Goal: Task Accomplishment & Management: Manage account settings

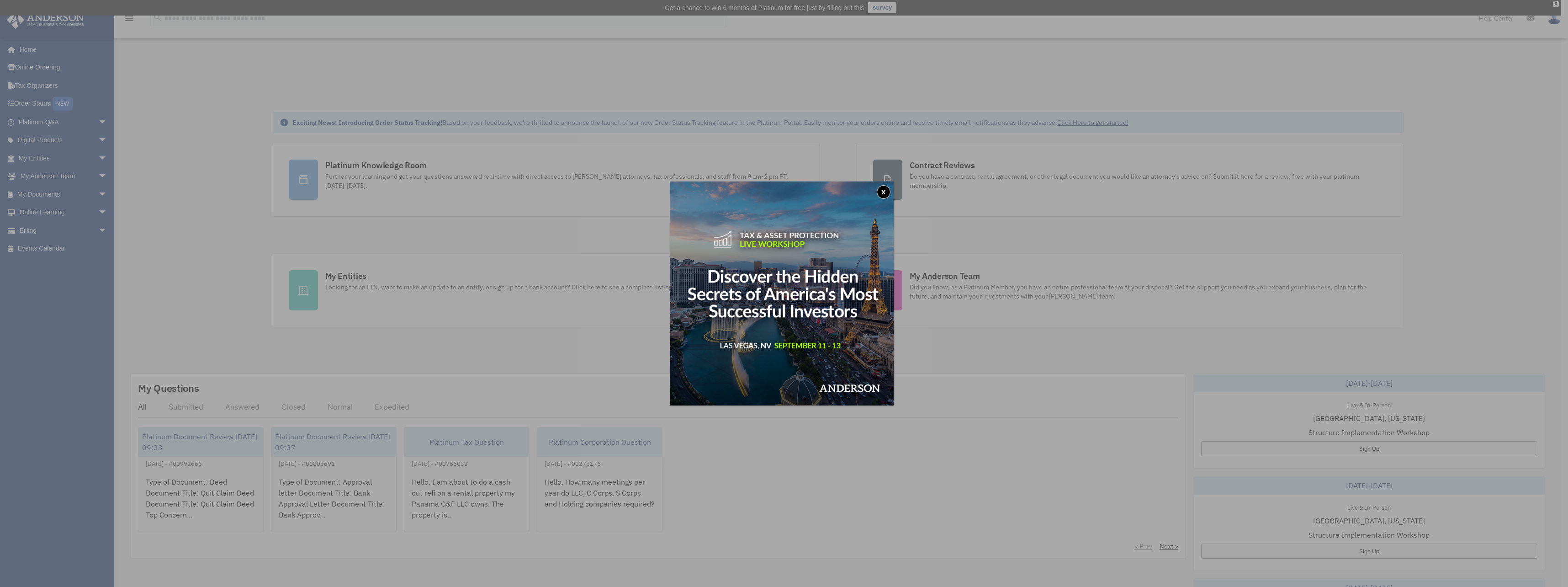
click at [891, 193] on button "x" at bounding box center [883, 192] width 14 height 14
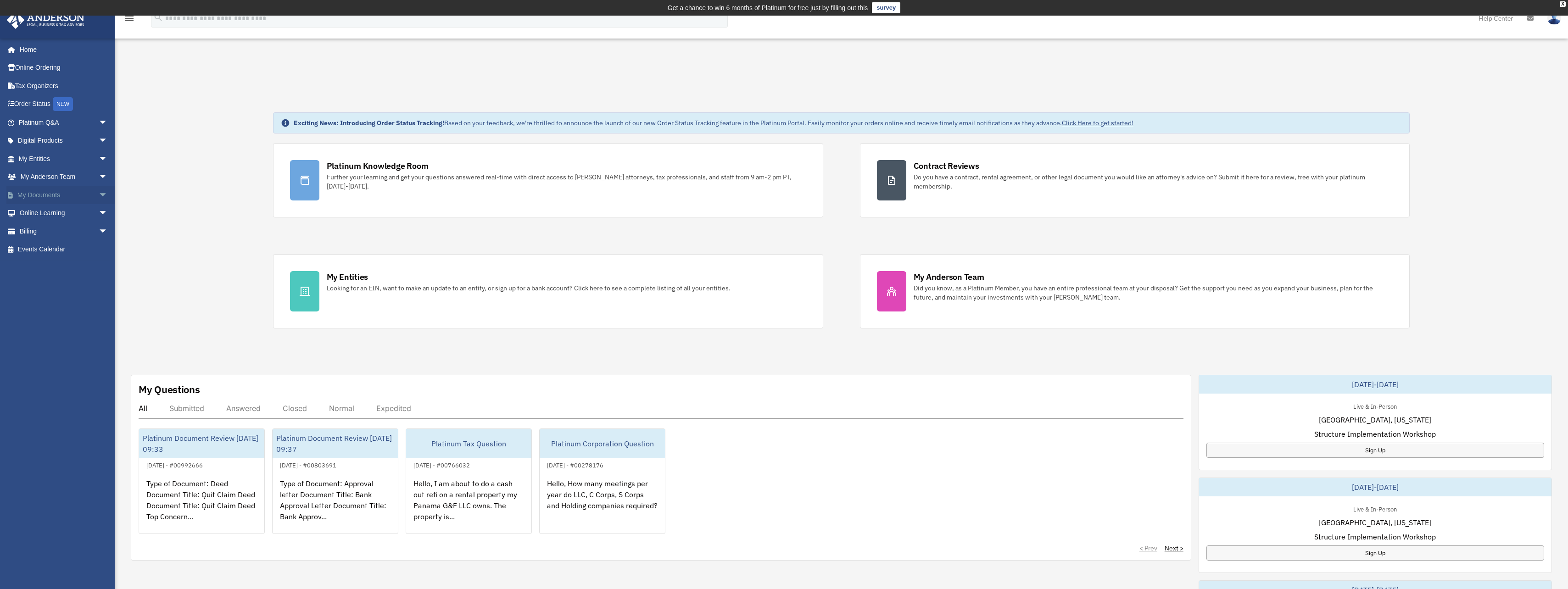
click at [98, 193] on span "arrow_drop_down" at bounding box center [108, 195] width 18 height 19
click at [41, 211] on link "Box" at bounding box center [67, 213] width 109 height 18
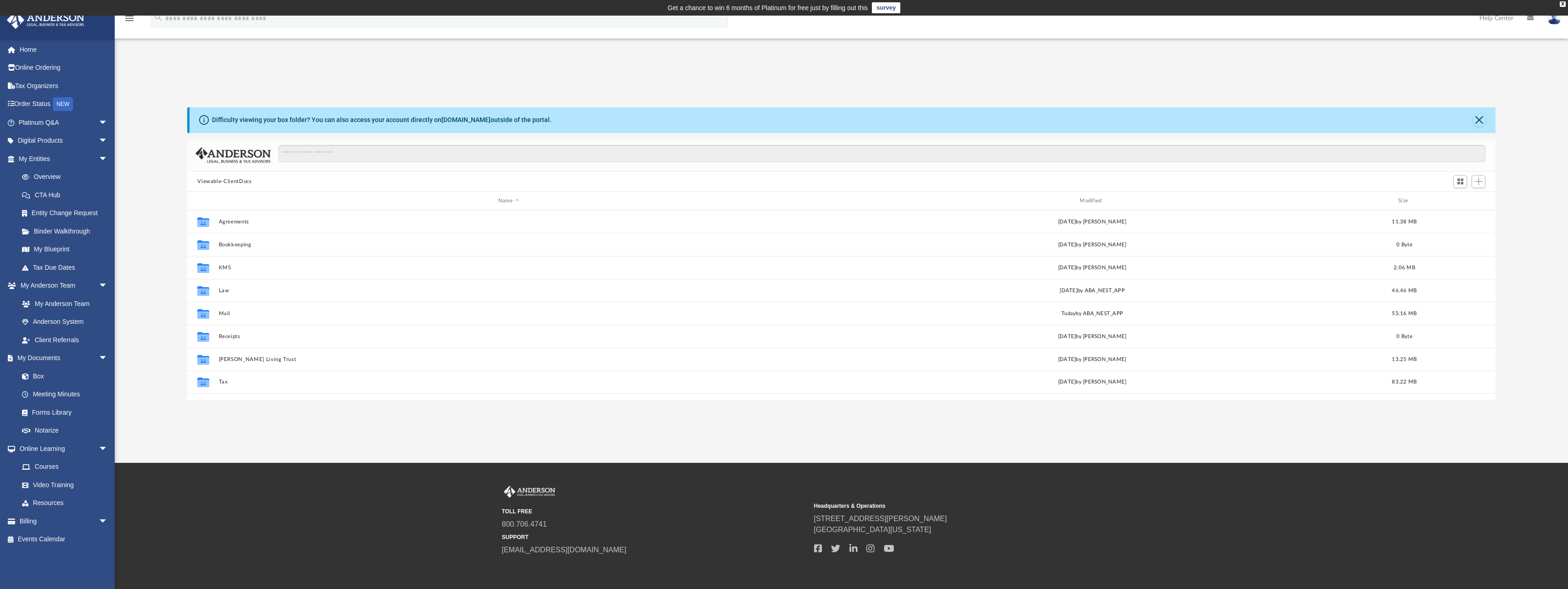
scroll to position [202, 1301]
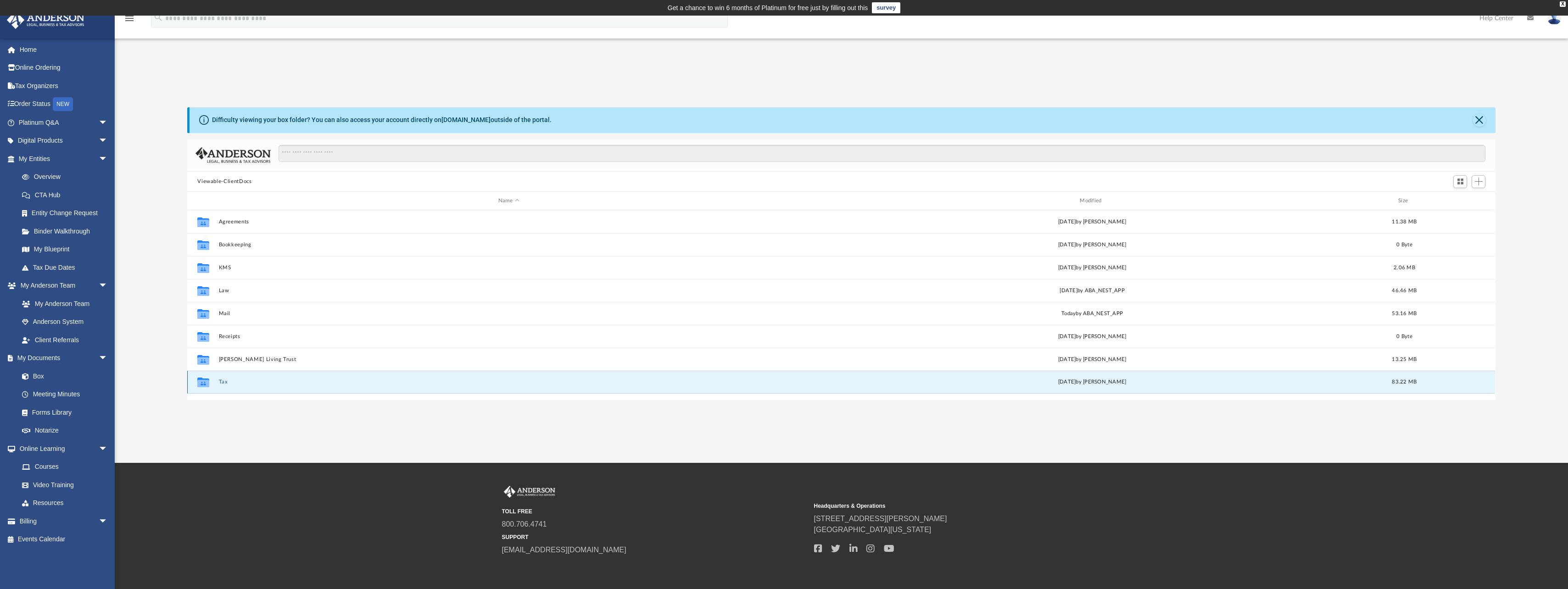
click at [227, 382] on button "Tax" at bounding box center [509, 382] width 580 height 6
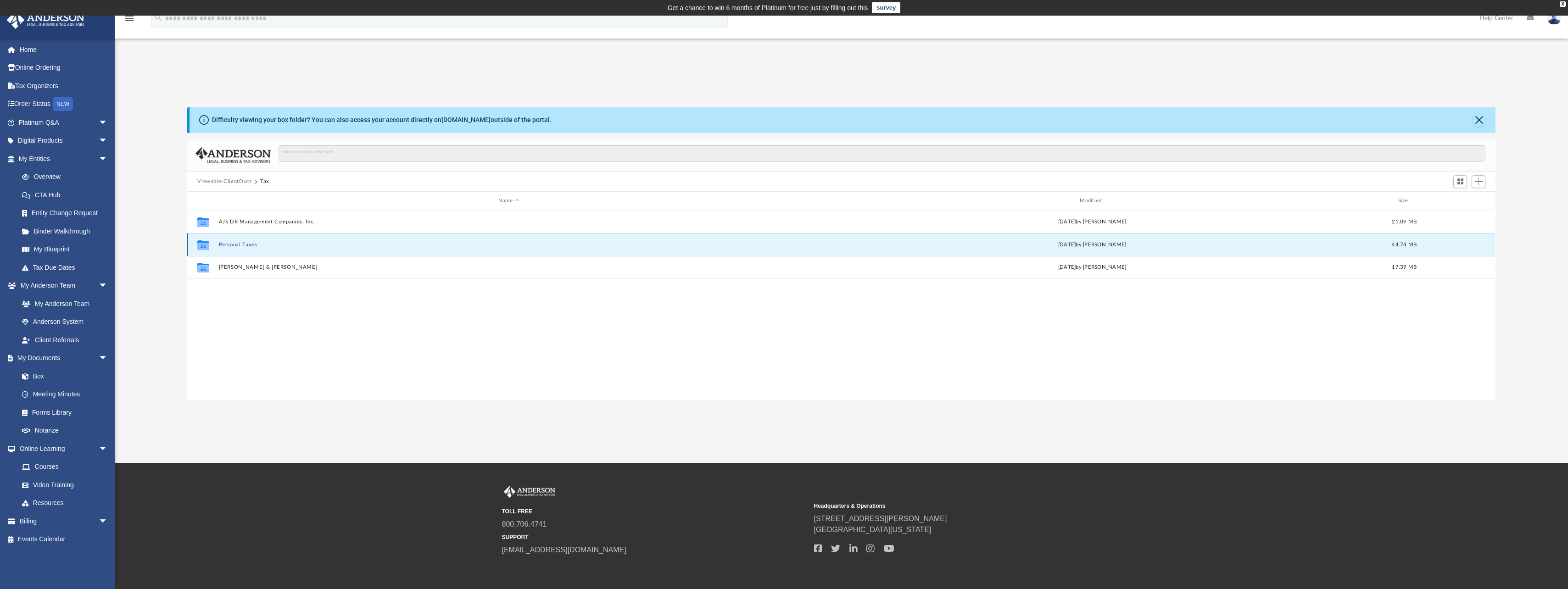
click at [246, 243] on button "Personal Taxes" at bounding box center [509, 245] width 580 height 6
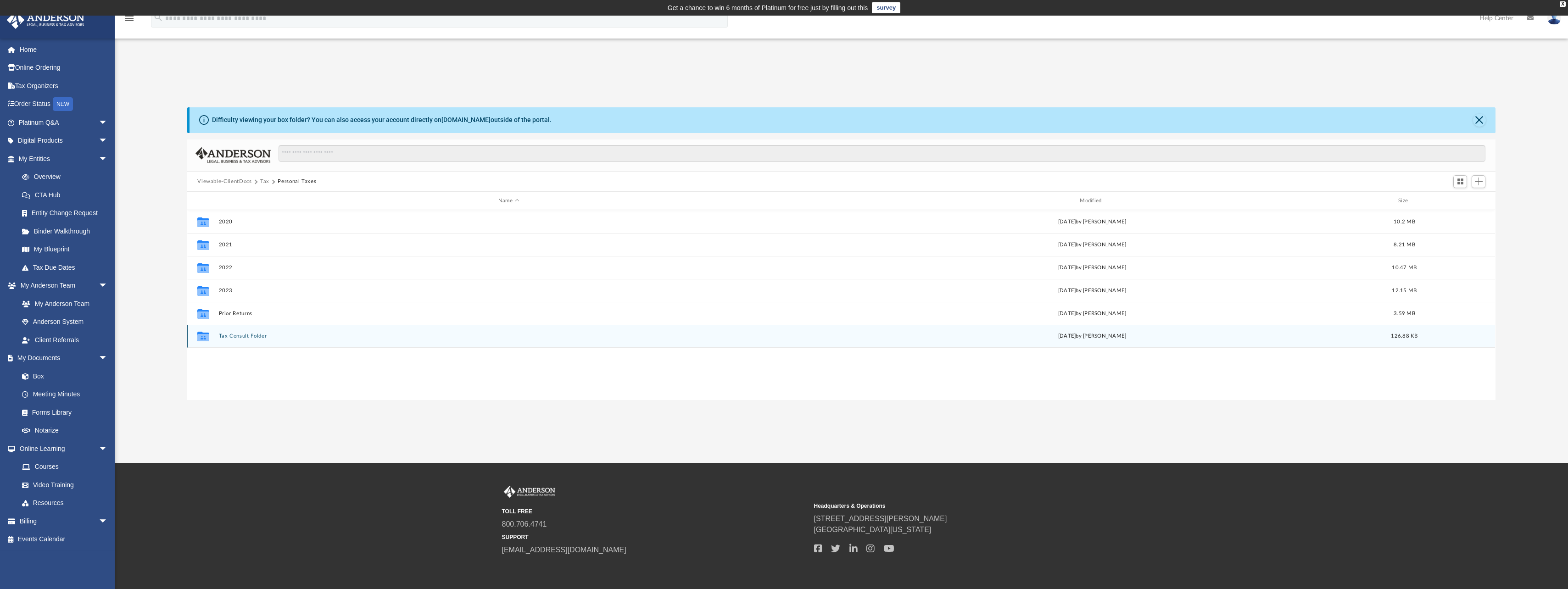
click at [248, 334] on button "Tax Consult Folder" at bounding box center [509, 337] width 580 height 6
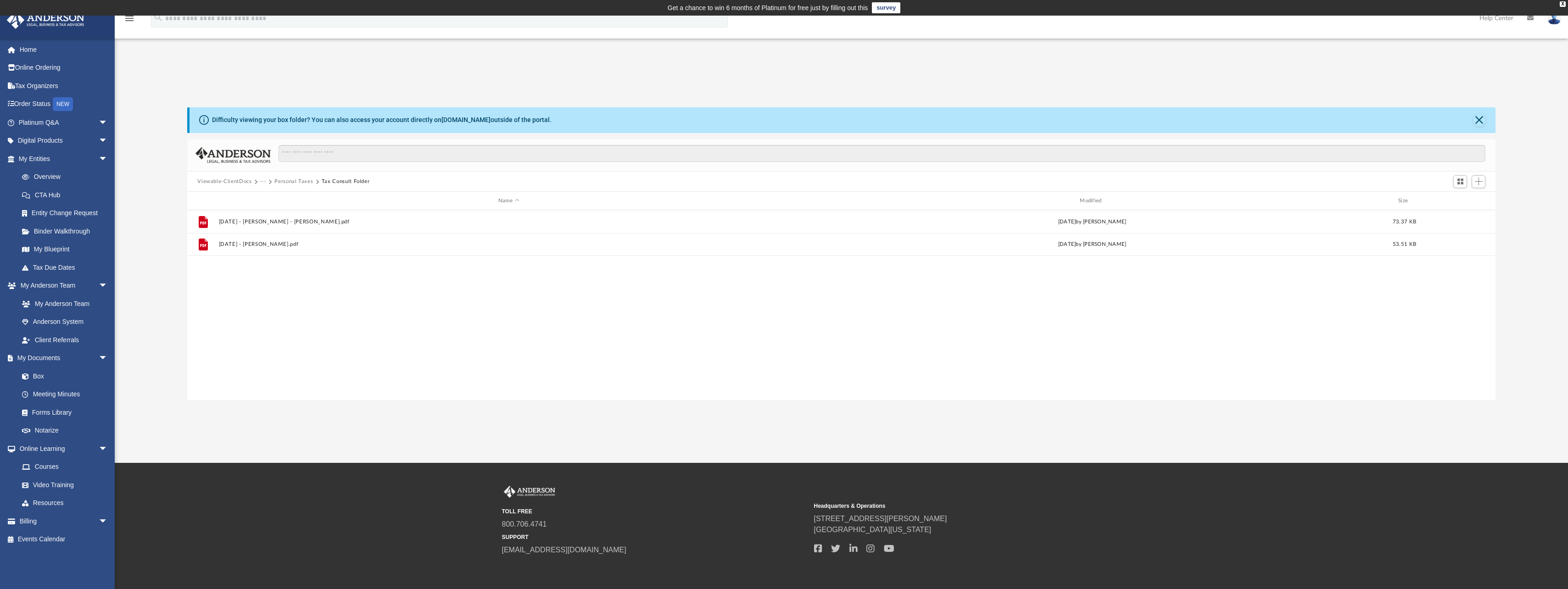
click at [287, 182] on button "Personal Taxes" at bounding box center [293, 181] width 39 height 9
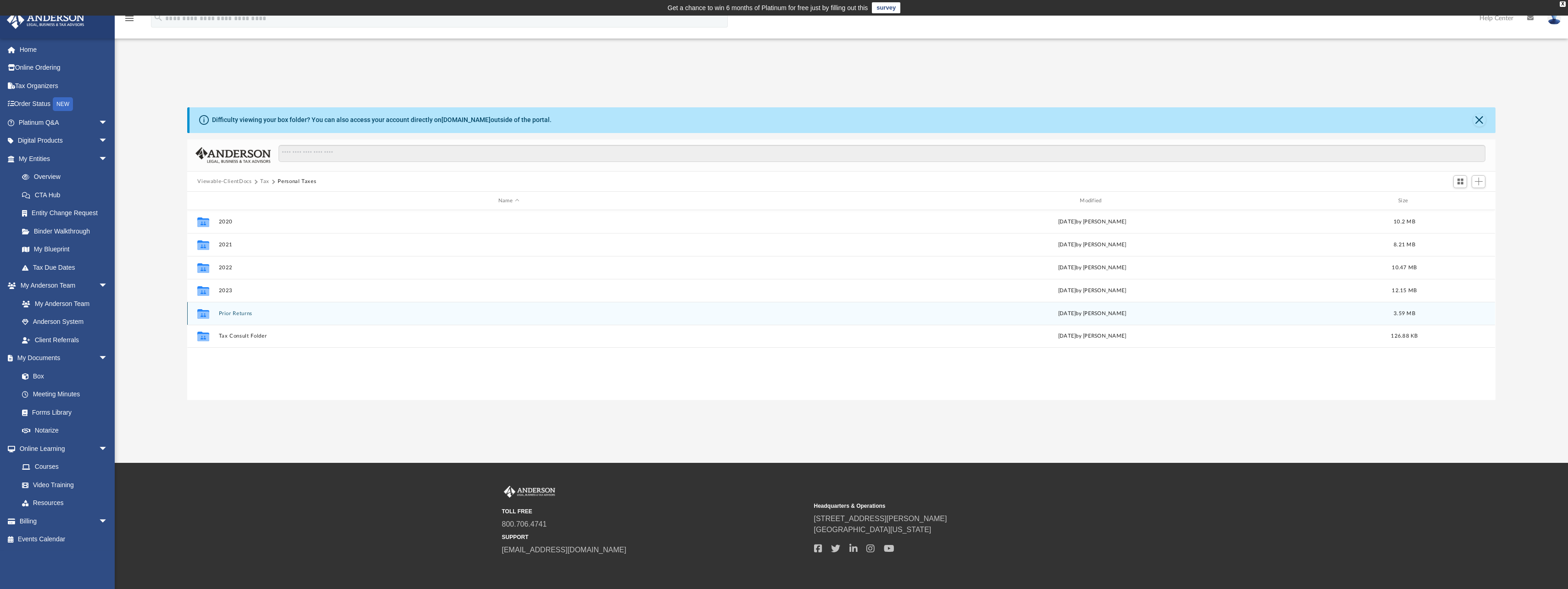
click at [244, 315] on button "Prior Returns" at bounding box center [509, 313] width 580 height 6
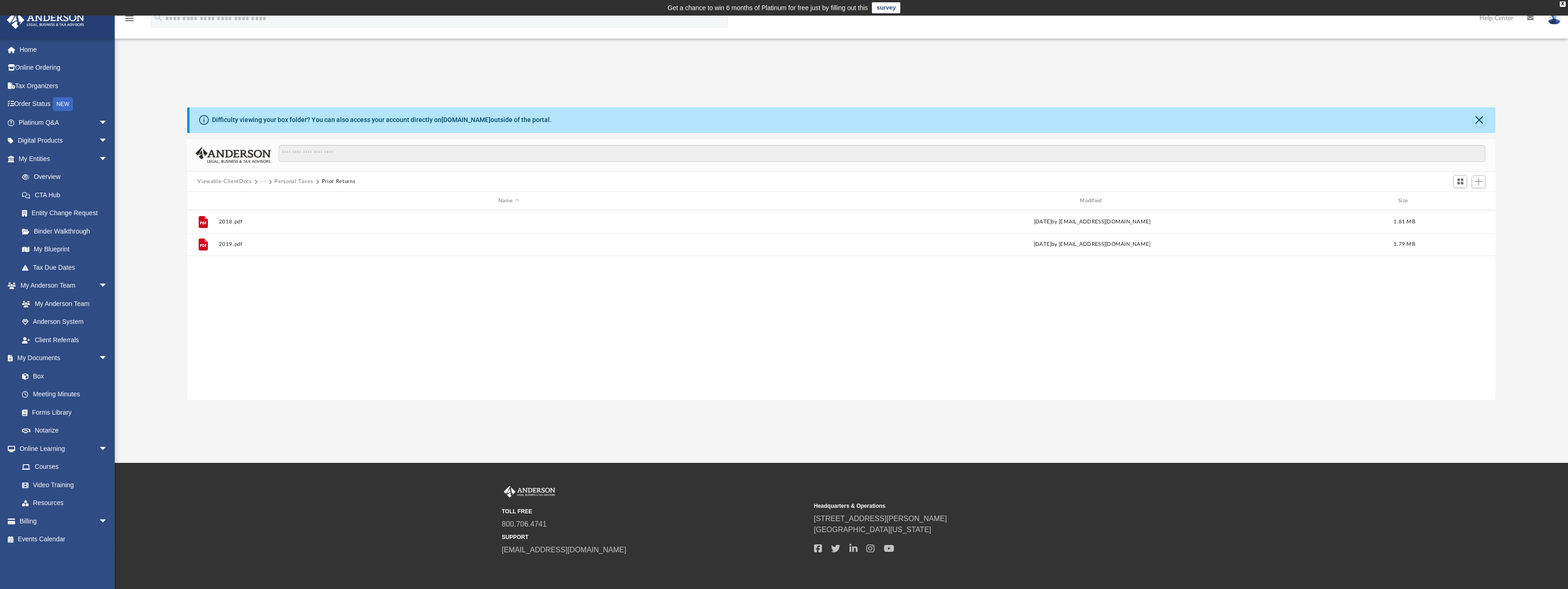
click at [282, 181] on button "Personal Taxes" at bounding box center [293, 181] width 39 height 9
click at [237, 183] on button "Viewable-ClientDocs" at bounding box center [224, 181] width 54 height 9
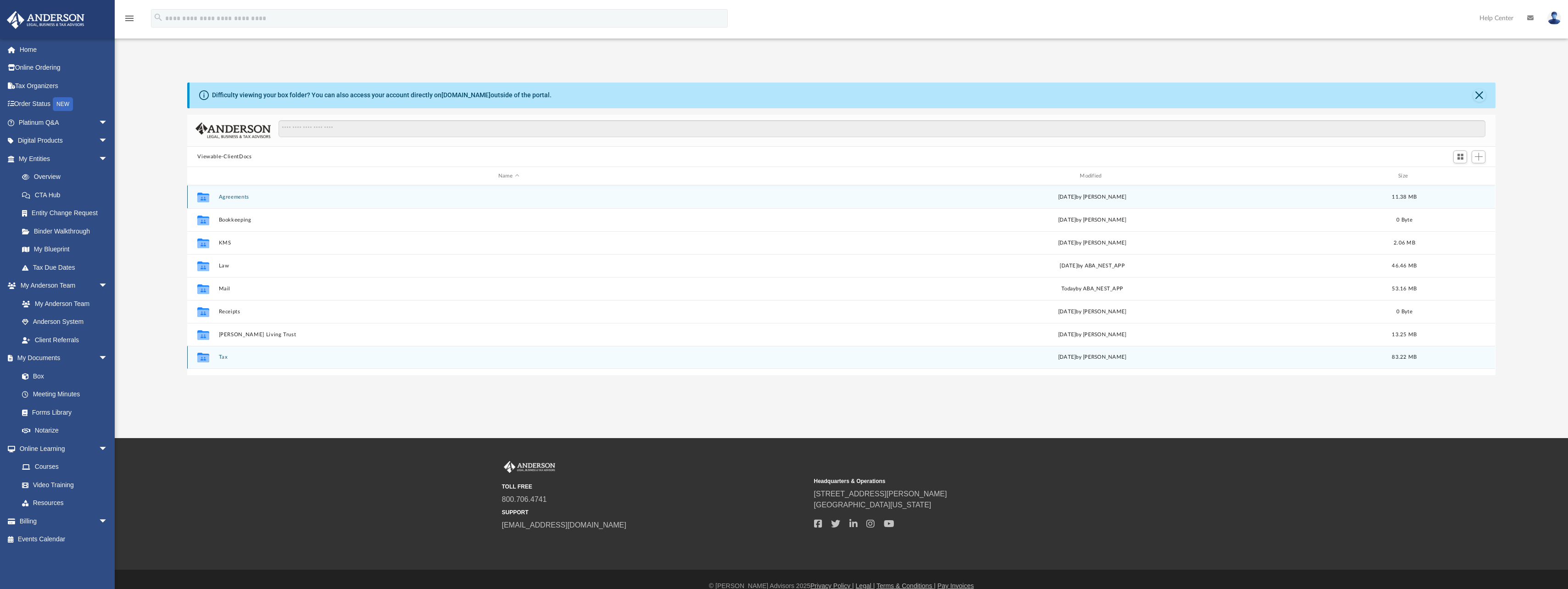
scroll to position [38, 0]
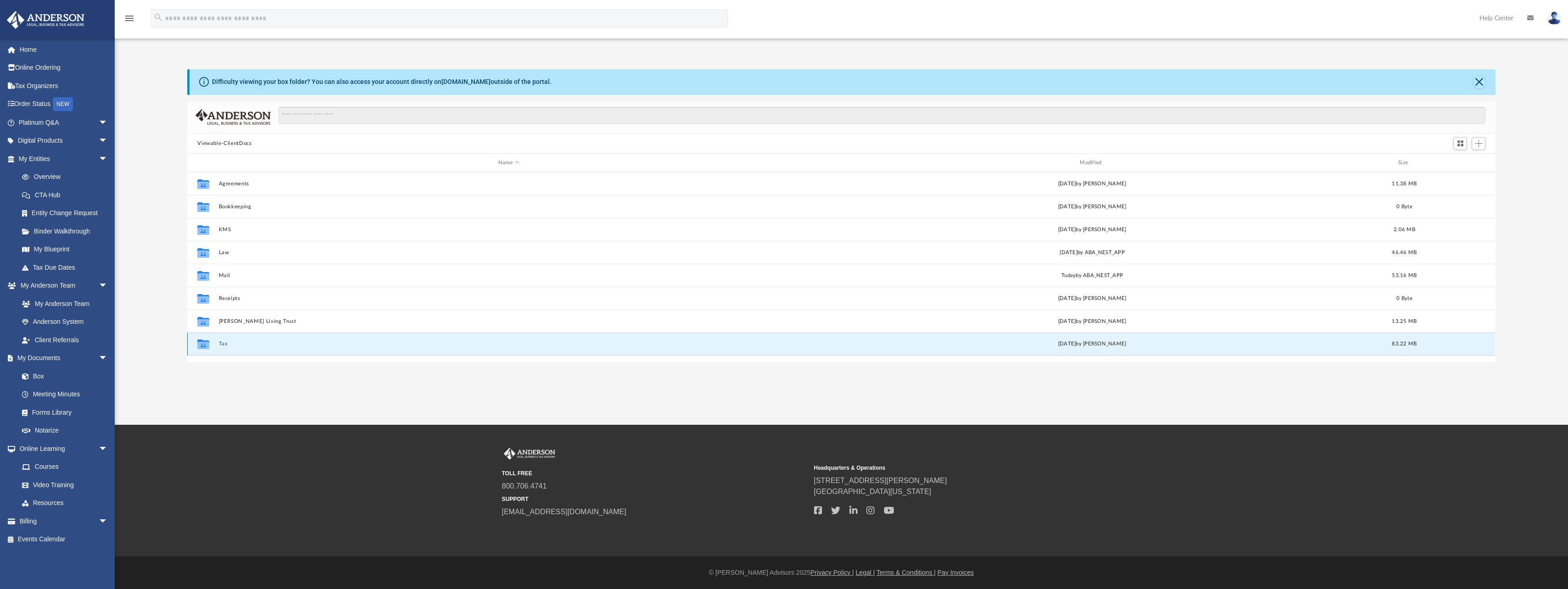
click at [223, 342] on button "Tax" at bounding box center [509, 344] width 580 height 6
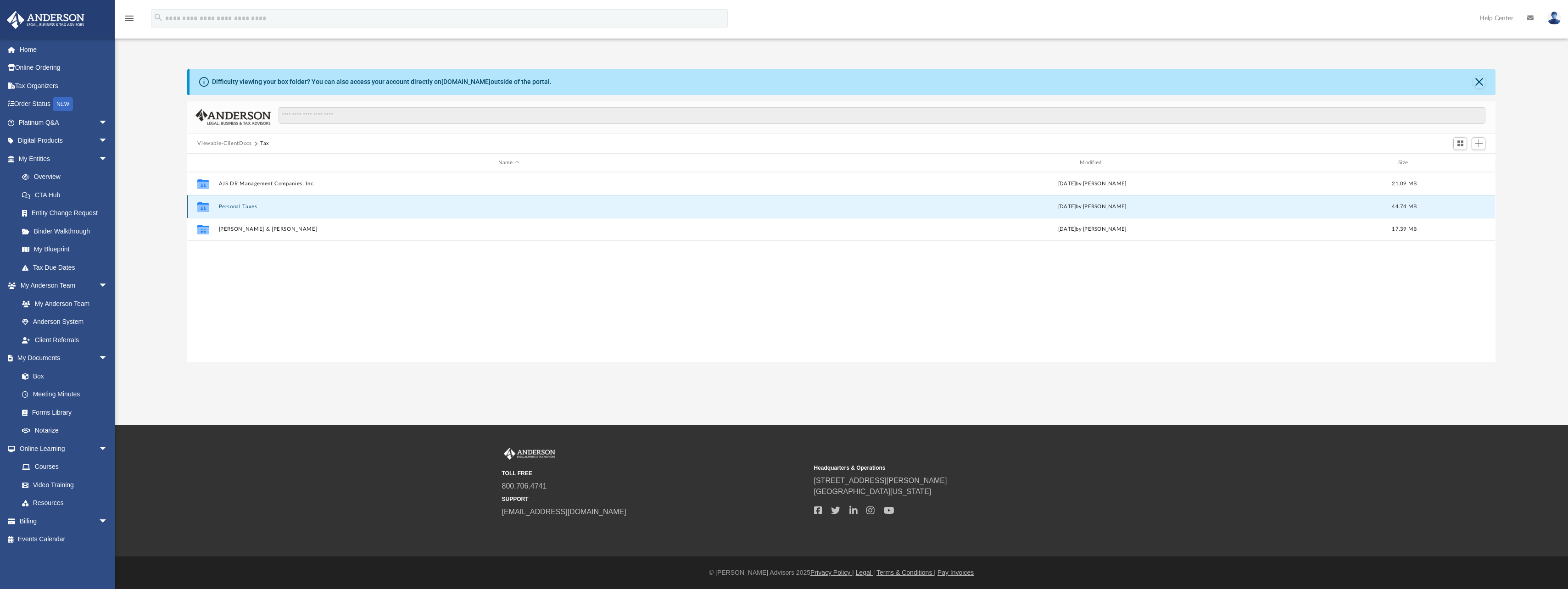
click at [237, 208] on button "Personal Taxes" at bounding box center [509, 207] width 580 height 6
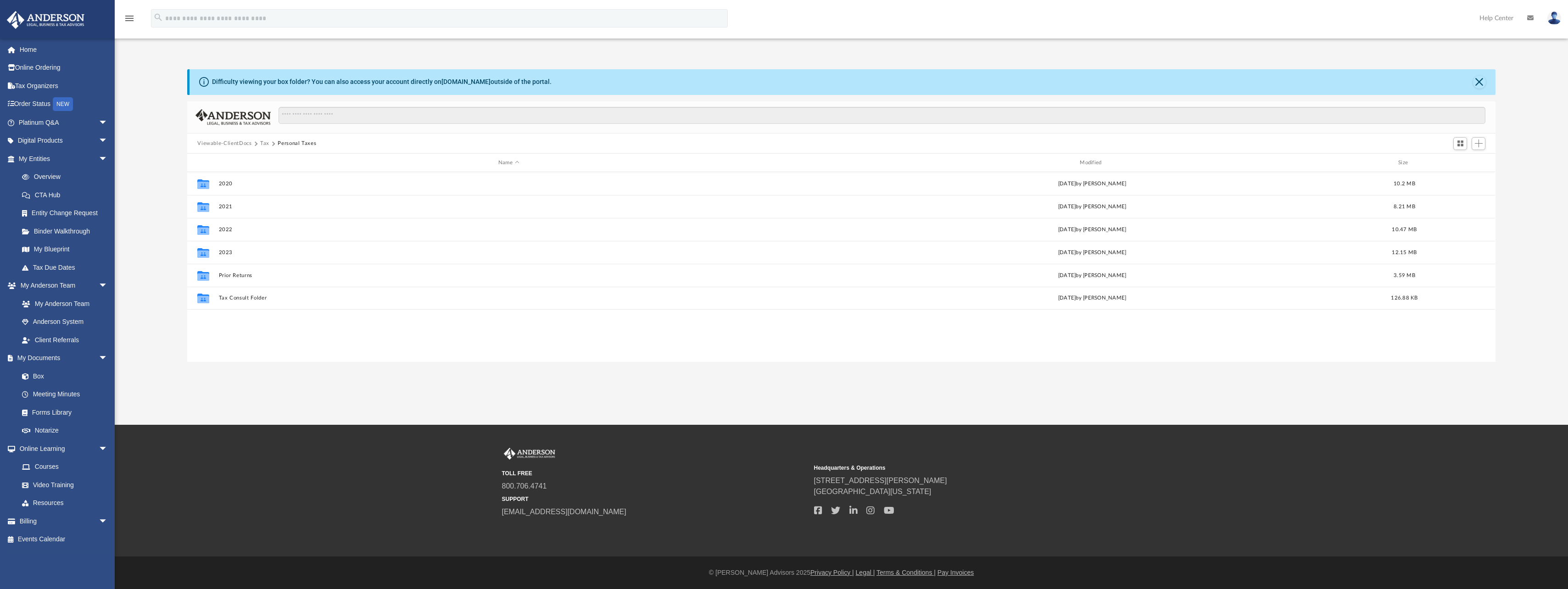
click at [260, 144] on button "Tax" at bounding box center [265, 144] width 9 height 9
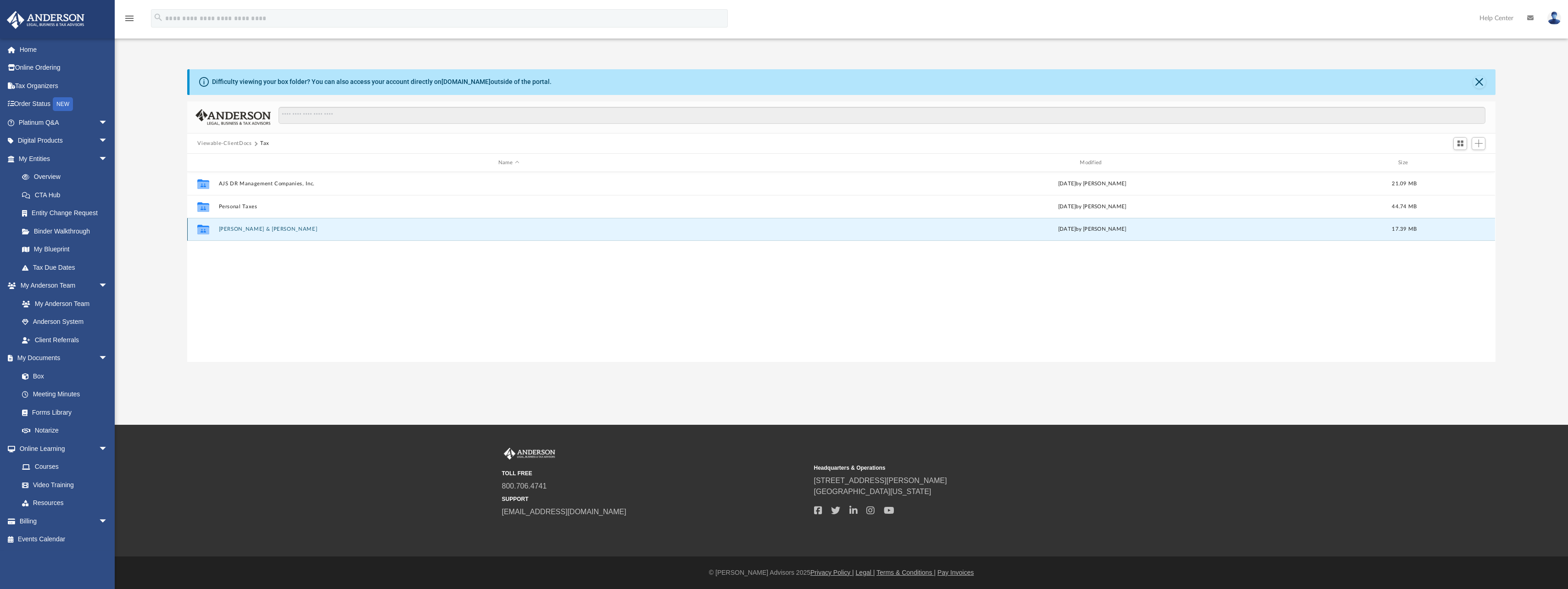
click at [289, 229] on button "Reyes-Taveras, Jose & Geysa Aristy-Reyes" at bounding box center [509, 230] width 580 height 6
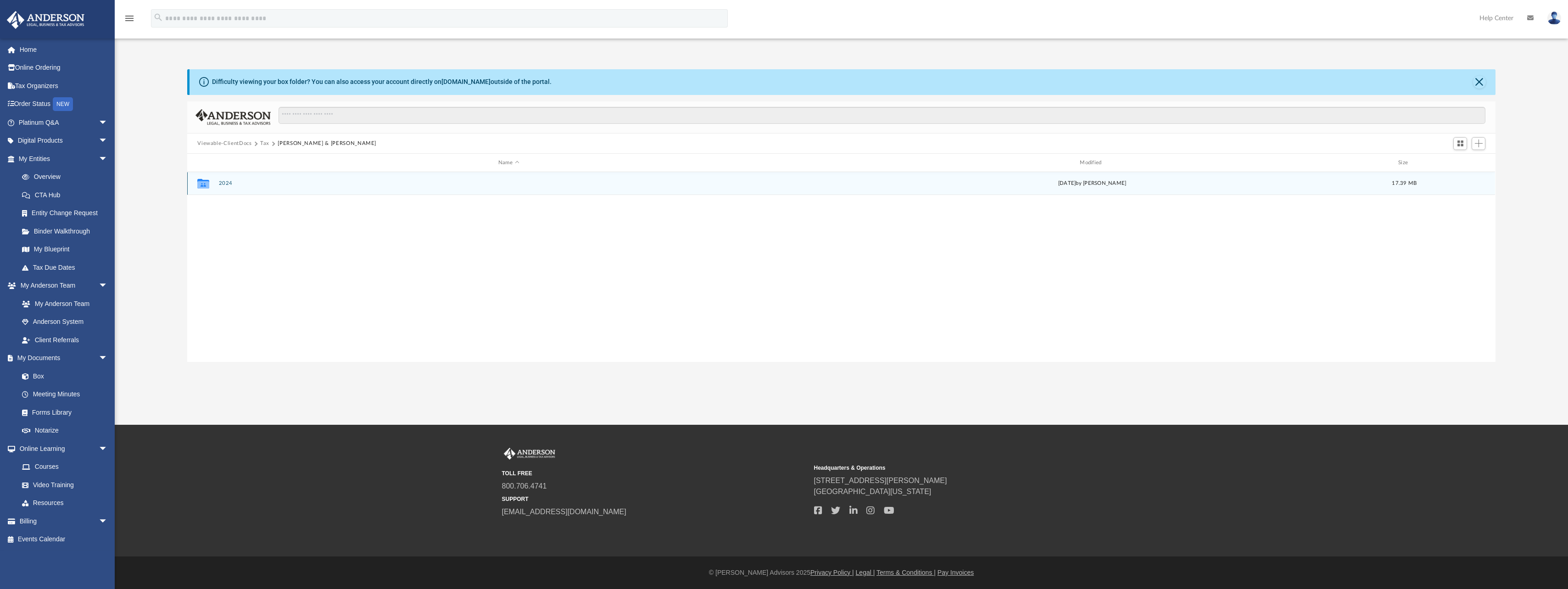
click at [225, 185] on button "2024" at bounding box center [509, 184] width 580 height 6
click at [226, 182] on button "Digital Tax Organizer" at bounding box center [509, 184] width 580 height 6
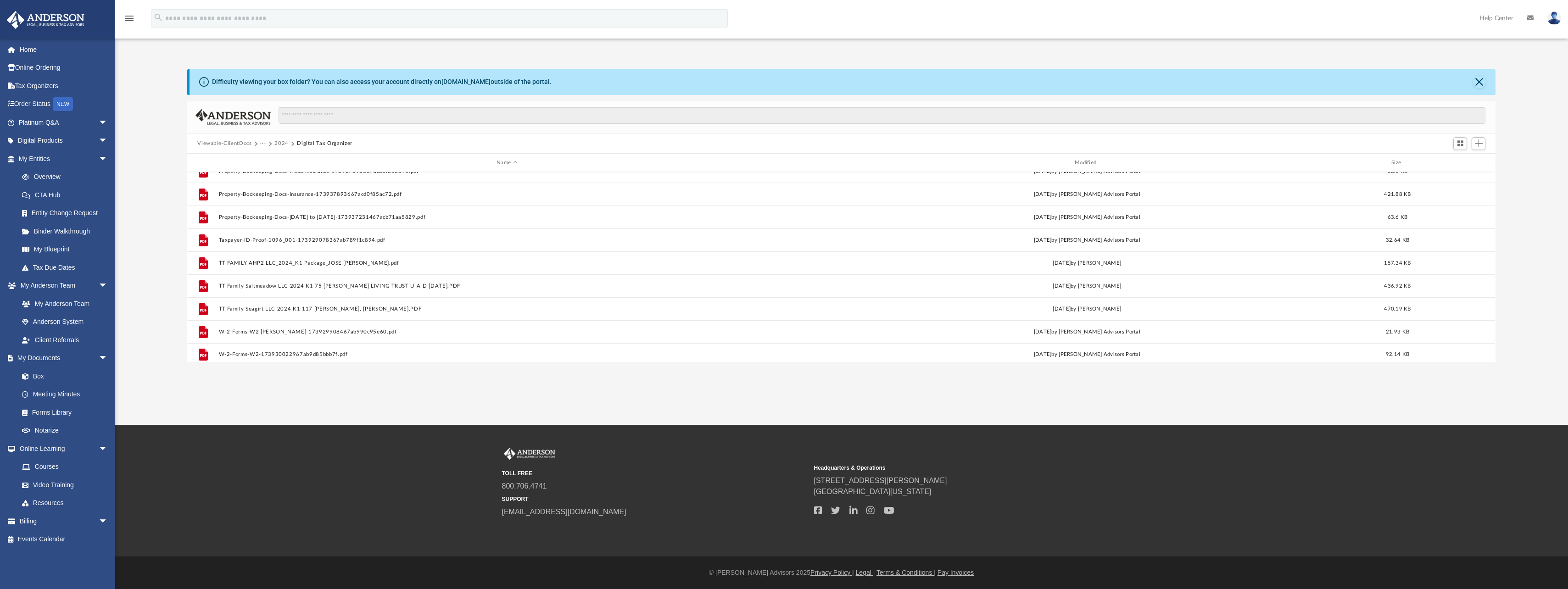
scroll to position [406, 0]
click at [1478, 141] on span "Add" at bounding box center [1478, 143] width 8 height 8
click at [1451, 159] on ul "Upload New Folder" at bounding box center [1465, 171] width 40 height 40
click at [1458, 163] on li "Upload" at bounding box center [1465, 162] width 29 height 10
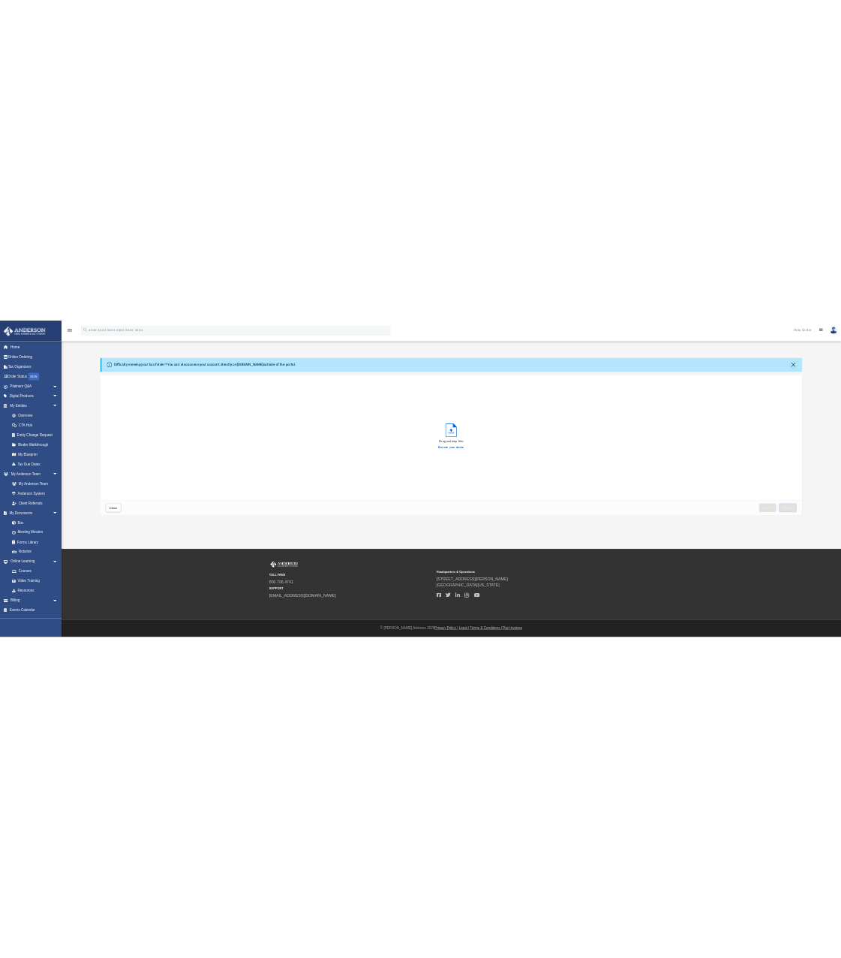
scroll to position [369, 577]
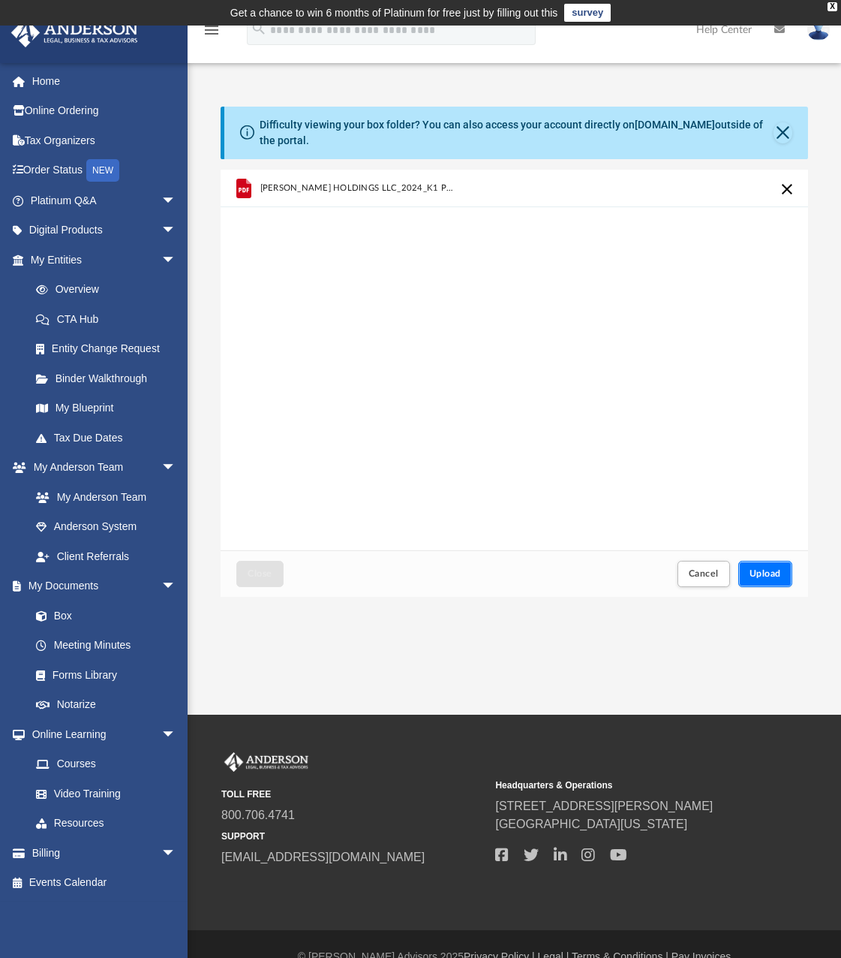
click at [760, 561] on button "Upload" at bounding box center [766, 574] width 54 height 26
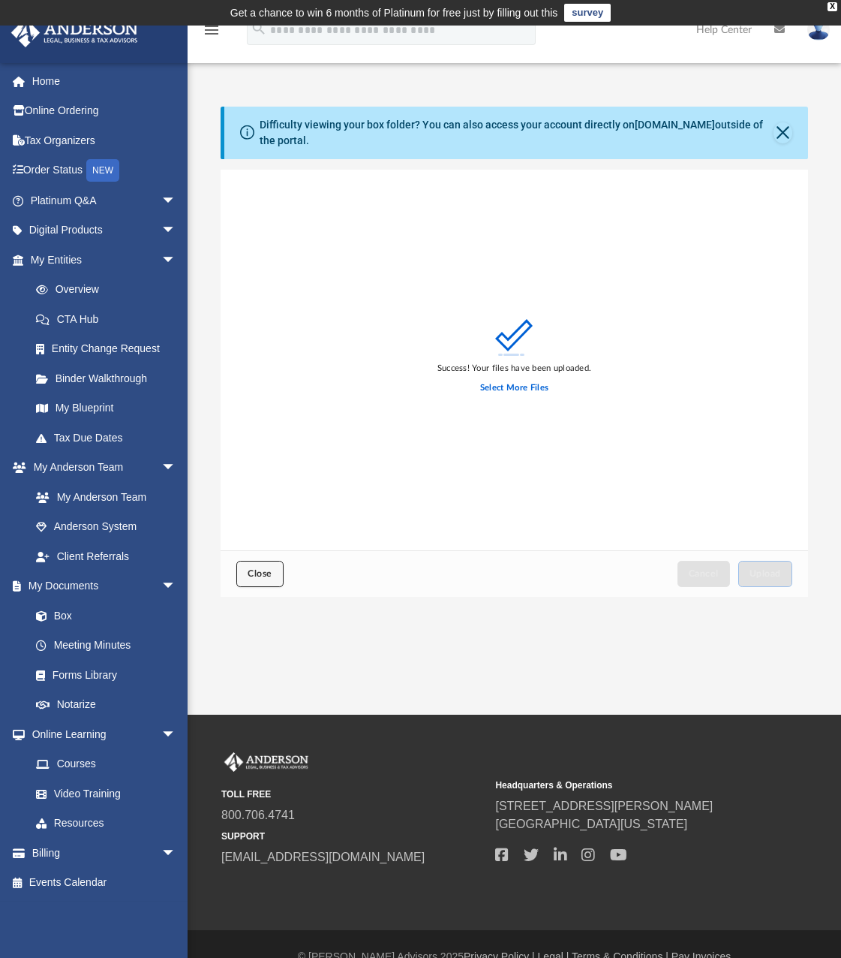
click at [254, 576] on span "Close" at bounding box center [260, 573] width 24 height 9
click at [254, 574] on span "Close" at bounding box center [260, 573] width 24 height 9
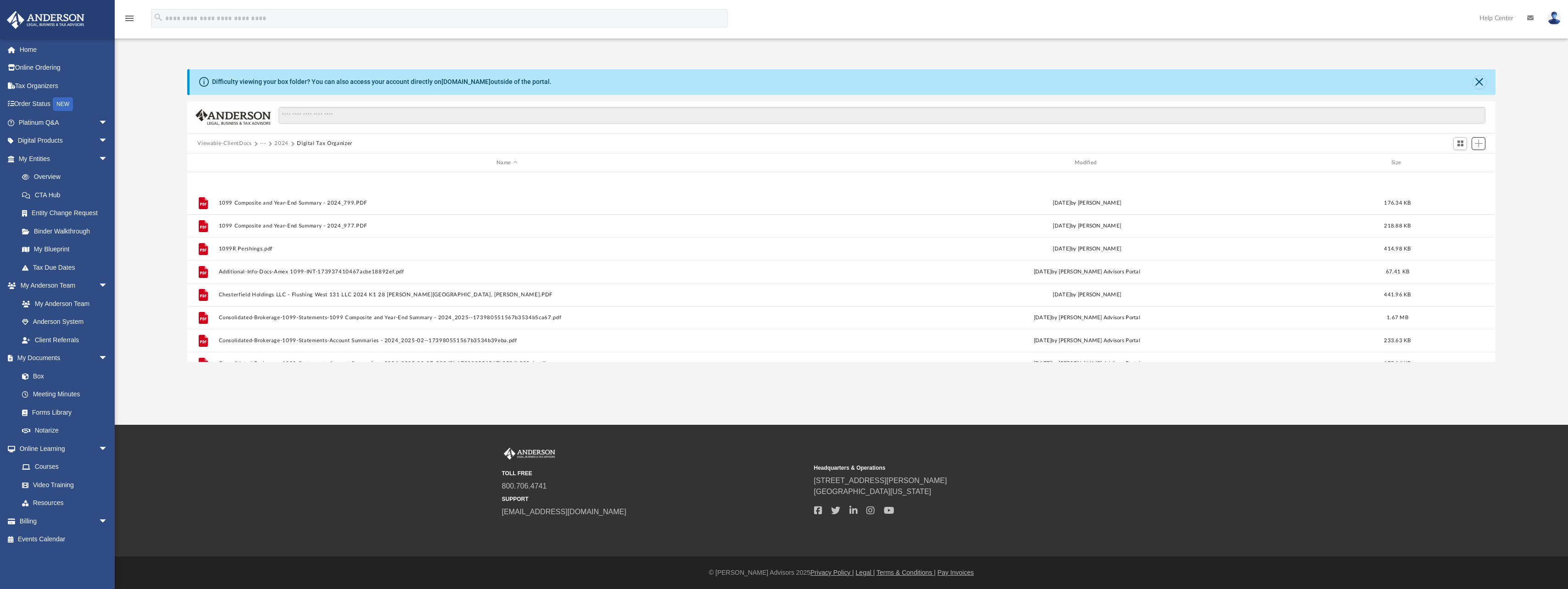
scroll to position [0, 0]
